Goal: Task Accomplishment & Management: Complete application form

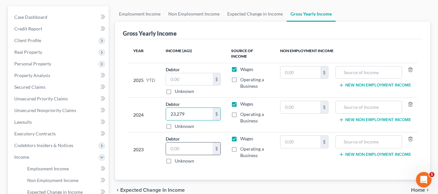
scroll to position [56, 0]
click at [181, 145] on input "text" at bounding box center [189, 149] width 47 height 12
type input "34,143.06"
click at [213, 164] on div "Year Income (AGI) Source of Income Non Employment Income 2025 YTD Debtor $ Unkn…" at bounding box center [272, 109] width 299 height 141
click at [148, 14] on link "Employment Income" at bounding box center [139, 14] width 49 height 16
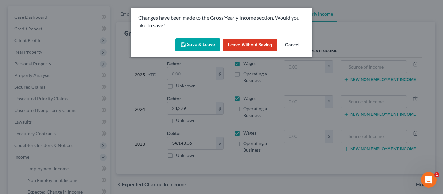
click at [200, 47] on button "Save & Leave" at bounding box center [197, 45] width 45 height 14
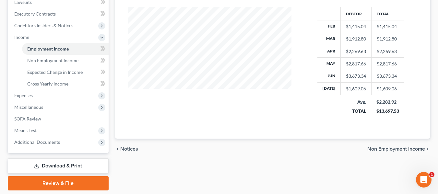
scroll to position [176, 0]
drag, startPoint x: 398, startPoint y: 111, endPoint x: 378, endPoint y: 110, distance: 20.5
click at [378, 110] on td "$2,282.92 $13,697.53" at bounding box center [387, 106] width 33 height 23
click at [378, 110] on div "$13,697.53" at bounding box center [387, 111] width 23 height 6
click at [377, 110] on div "$13,697.53" at bounding box center [387, 111] width 23 height 6
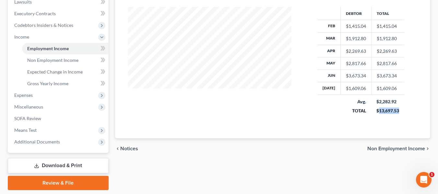
drag, startPoint x: 400, startPoint y: 109, endPoint x: 377, endPoint y: 109, distance: 22.7
click at [377, 109] on td "$2,282.92 $13,697.53" at bounding box center [387, 106] width 33 height 23
copy div "13,697.53"
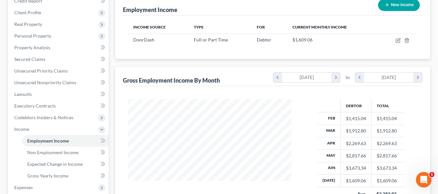
scroll to position [0, 0]
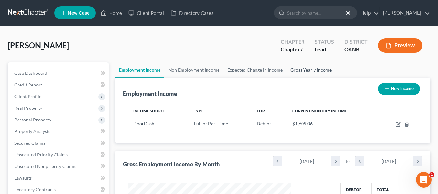
click at [302, 74] on link "Gross Yearly Income" at bounding box center [310, 70] width 49 height 16
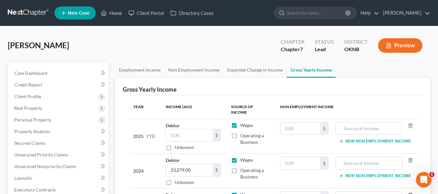
scroll to position [12, 0]
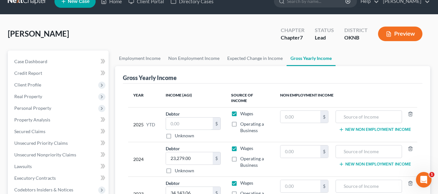
click at [202, 118] on input "text" at bounding box center [189, 124] width 47 height 12
paste input "13,697.53"
type input "13,697.53"
click at [224, 85] on div "Year Income (AGI) Source of Income Non Employment Income 2025 YTD Debtor 13,697…" at bounding box center [272, 154] width 299 height 141
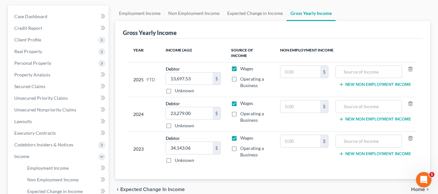
scroll to position [0, 0]
